Goal: Find contact information: Find contact information

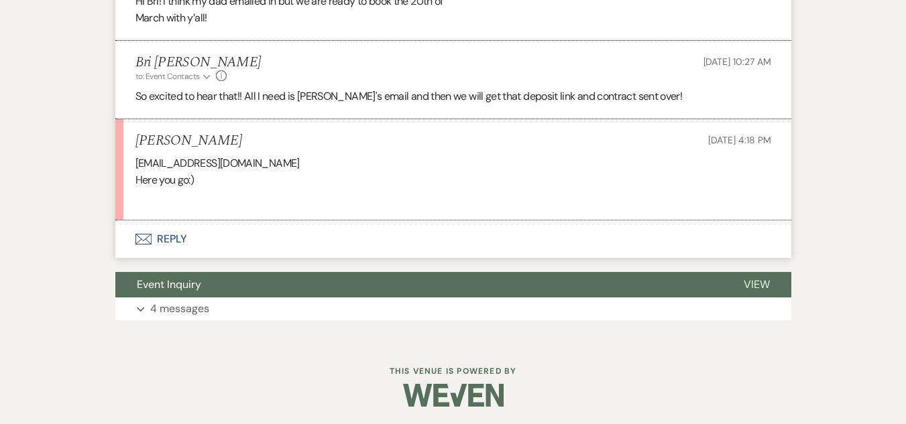
scroll to position [1075, 0]
click at [184, 206] on div "[EMAIL_ADDRESS][DOMAIN_NAME] Here you go:)" at bounding box center [452, 181] width 635 height 52
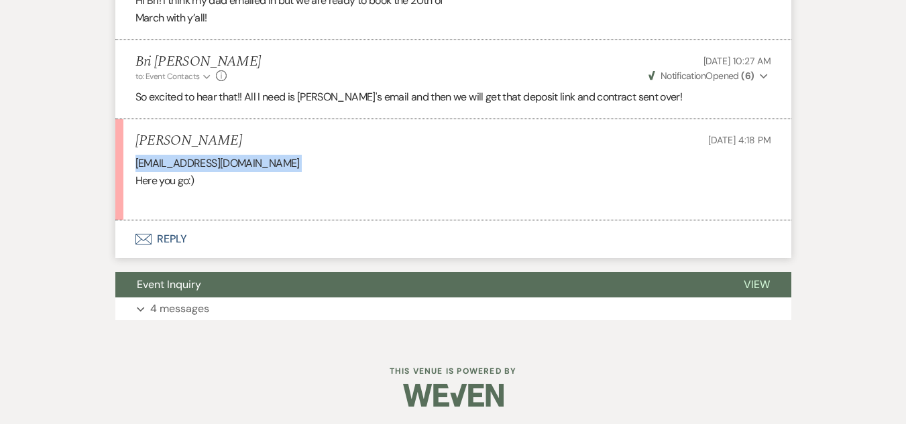
click at [184, 206] on div "[EMAIL_ADDRESS][DOMAIN_NAME] Here you go:)" at bounding box center [452, 181] width 635 height 52
click at [332, 206] on div "[EMAIL_ADDRESS][DOMAIN_NAME] Here you go:)" at bounding box center [452, 181] width 635 height 52
click at [212, 206] on div "[EMAIL_ADDRESS][DOMAIN_NAME] Here you go:)" at bounding box center [452, 181] width 635 height 52
click at [211, 206] on div "[EMAIL_ADDRESS][DOMAIN_NAME] Here you go:)" at bounding box center [452, 181] width 635 height 52
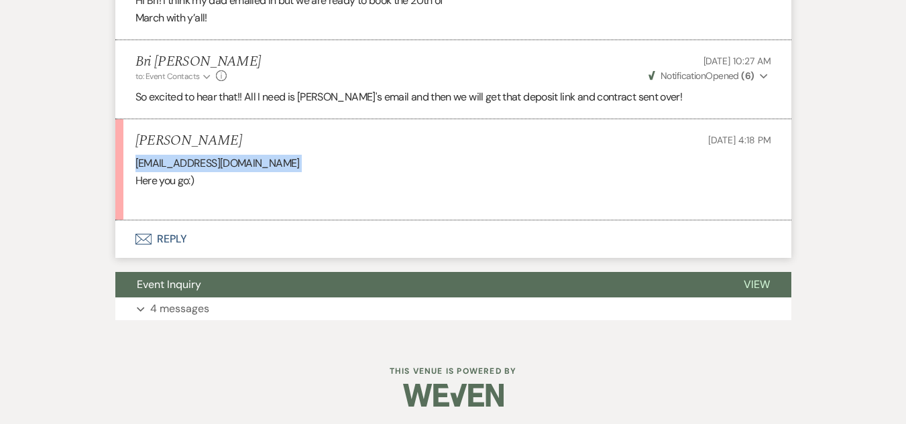
copy div "[EMAIL_ADDRESS][DOMAIN_NAME]"
click at [379, 221] on li "[PERSON_NAME] [DATE] 4:18 PM [EMAIL_ADDRESS][DOMAIN_NAME] Here you go:)" at bounding box center [453, 169] width 676 height 101
click at [427, 206] on div "[EMAIL_ADDRESS][DOMAIN_NAME] Here you go:)" at bounding box center [452, 181] width 635 height 52
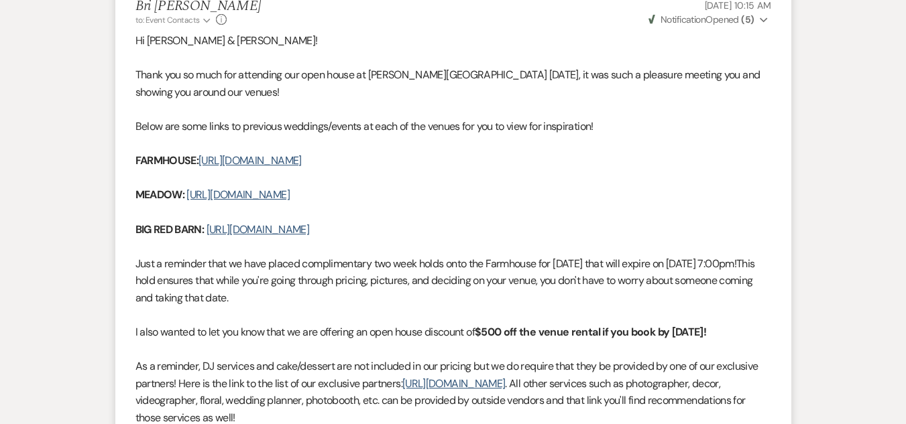
scroll to position [539, 0]
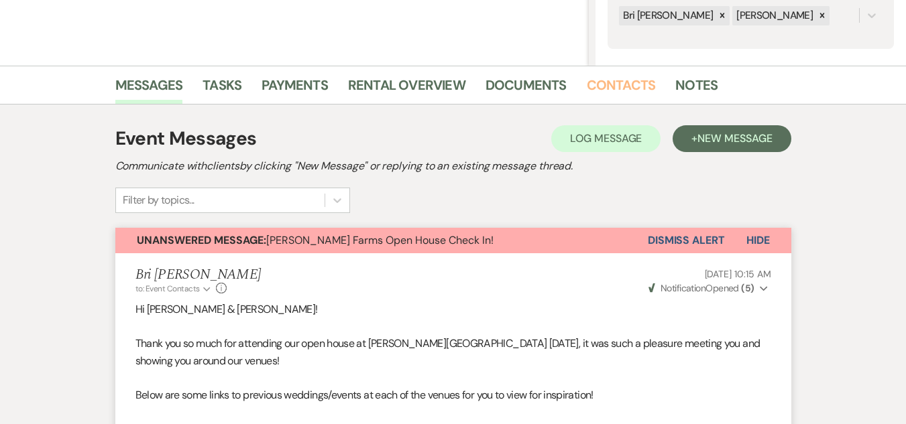
click at [599, 74] on link "Contacts" at bounding box center [621, 88] width 69 height 29
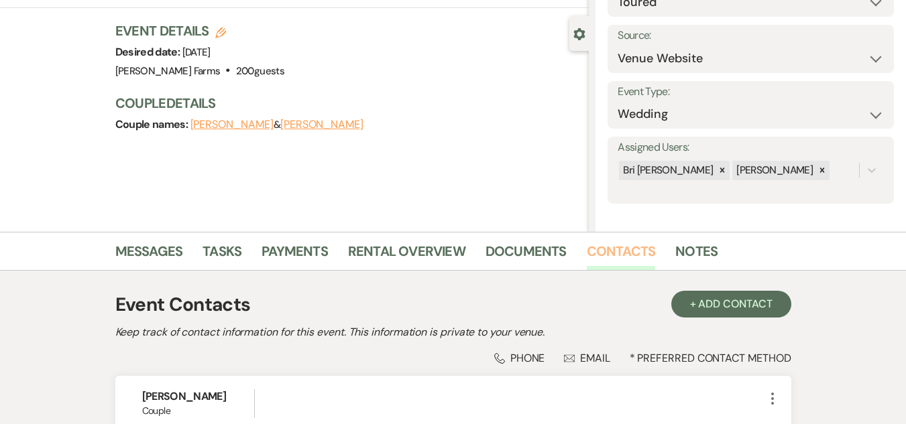
scroll to position [299, 0]
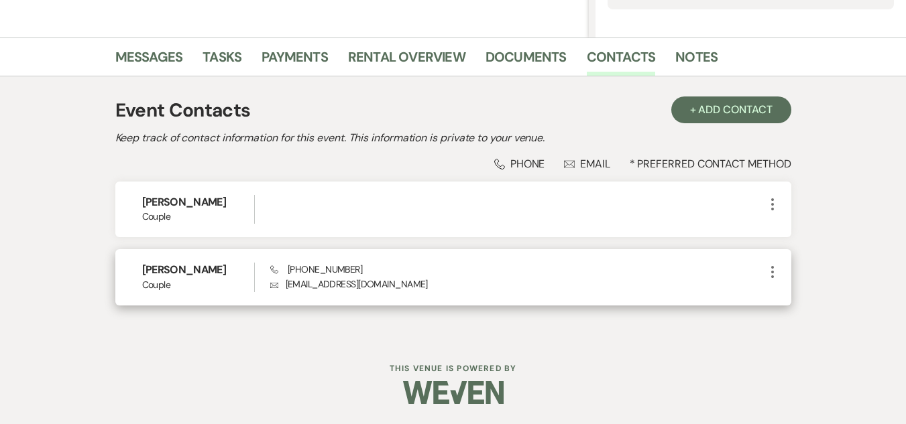
click at [324, 286] on p "Envelope [EMAIL_ADDRESS][DOMAIN_NAME]" at bounding box center [517, 284] width 494 height 15
click at [323, 286] on p "Envelope [EMAIL_ADDRESS][DOMAIN_NAME]" at bounding box center [517, 284] width 494 height 15
copy div "[EMAIL_ADDRESS][DOMAIN_NAME] More"
